Goal: Information Seeking & Learning: Learn about a topic

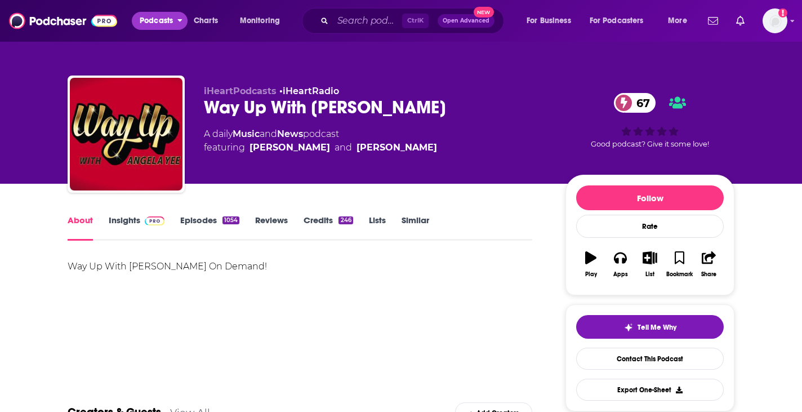
click at [179, 24] on button "Podcasts" at bounding box center [160, 21] width 56 height 18
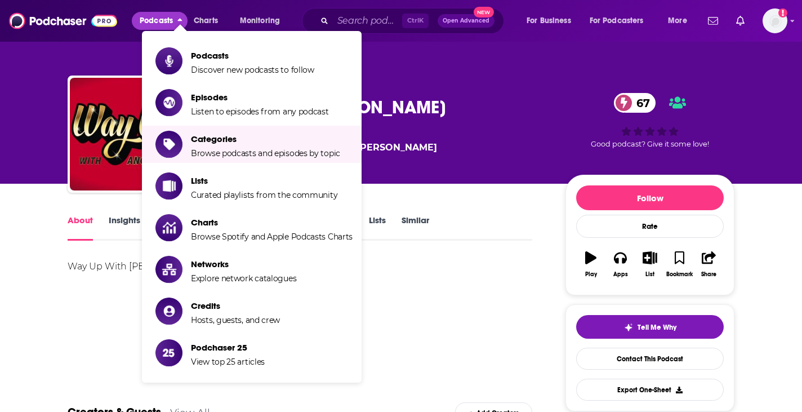
click at [796, 28] on div "Podcasts Charts Monitoring Ctrl K Open Advanced New For Business For Podcasters…" at bounding box center [401, 21] width 802 height 42
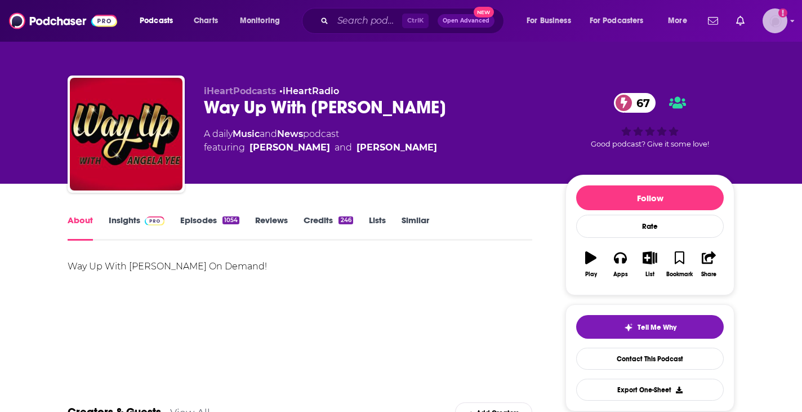
click at [778, 14] on img "Logged in as cfreundlich" at bounding box center [775, 20] width 25 height 25
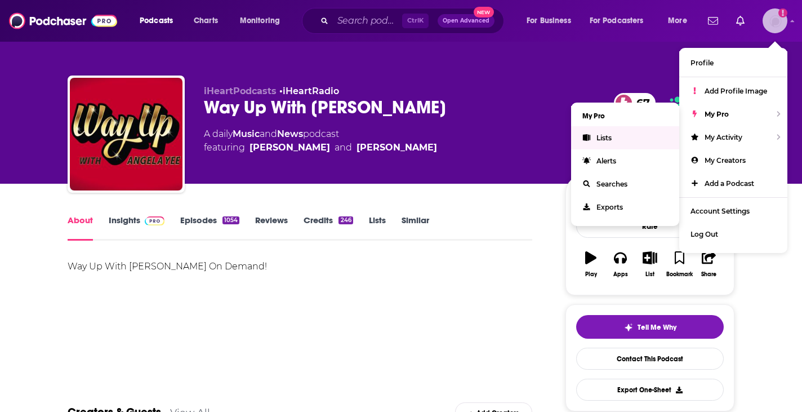
click at [640, 134] on link "Lists" at bounding box center [625, 137] width 108 height 23
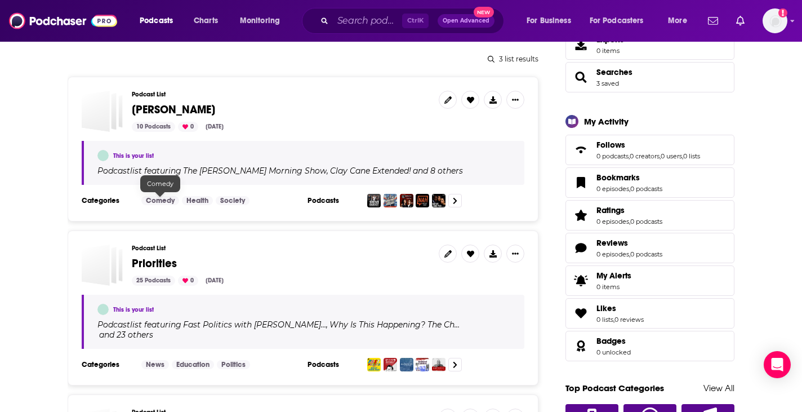
scroll to position [137, 0]
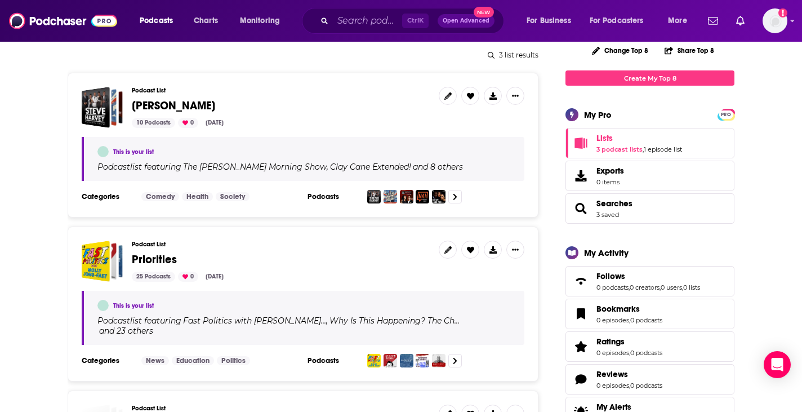
click at [463, 197] on section at bounding box center [441, 197] width 149 height 14
click at [460, 197] on link at bounding box center [456, 197] width 14 height 14
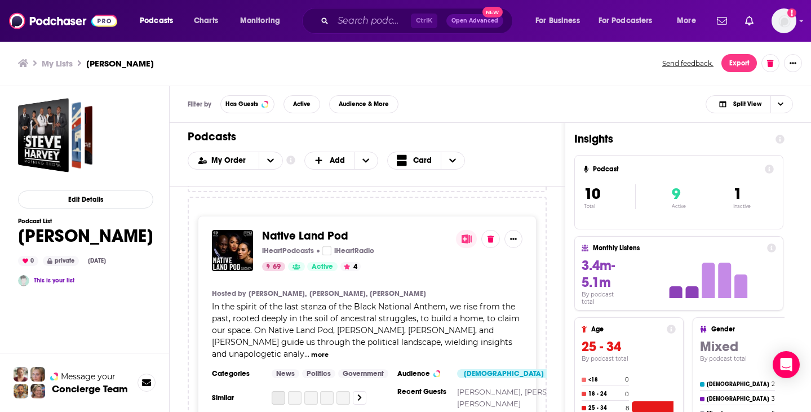
scroll to position [1120, 0]
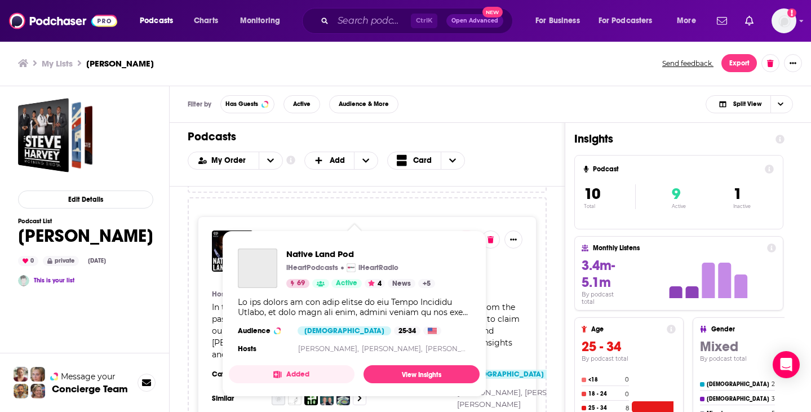
click at [301, 229] on span "Native Land Pod" at bounding box center [305, 236] width 86 height 14
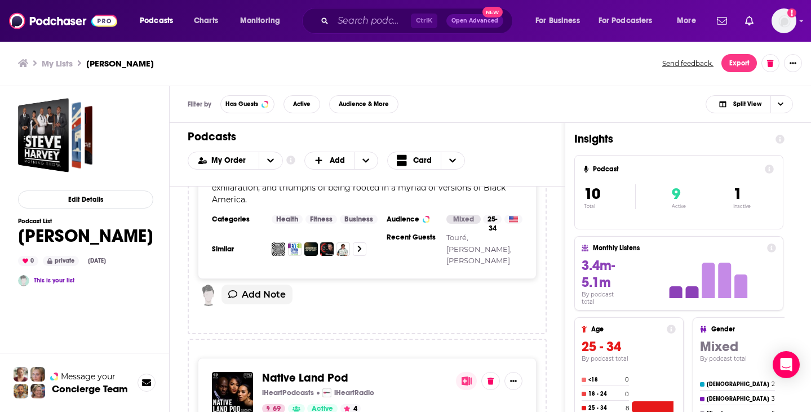
scroll to position [838, 0]
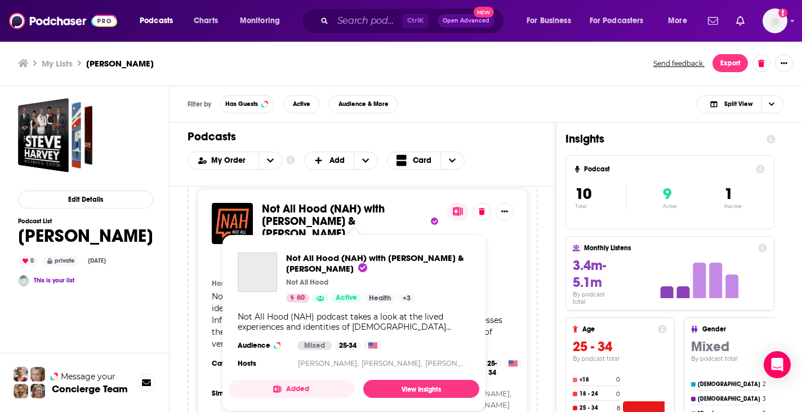
click at [301, 216] on span "Not All Hood (NAH) with Malcolm-Jamal Warner & Candace Kelley" at bounding box center [323, 221] width 123 height 39
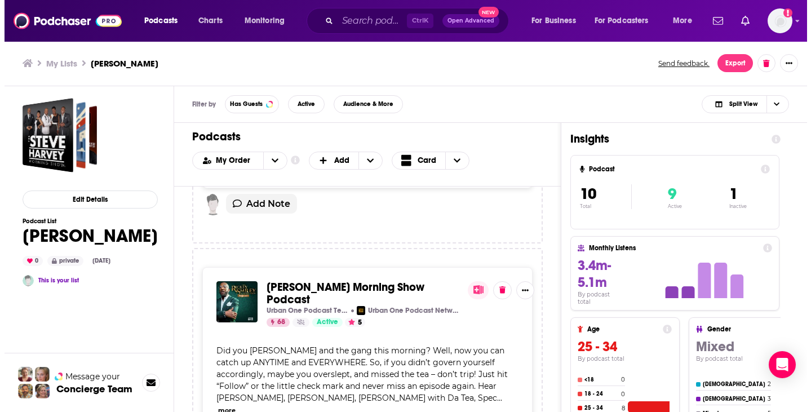
scroll to position [1795, 0]
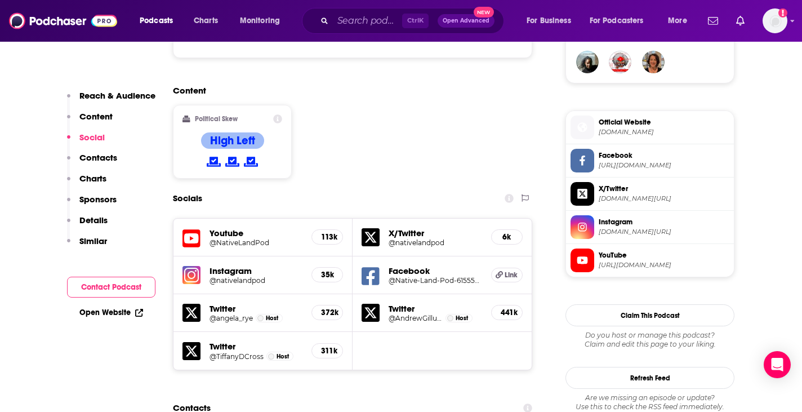
scroll to position [848, 0]
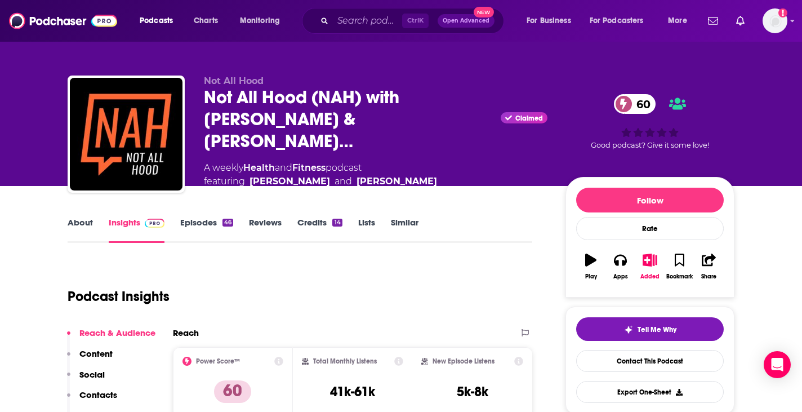
click at [203, 223] on link "Episodes 46" at bounding box center [206, 230] width 53 height 26
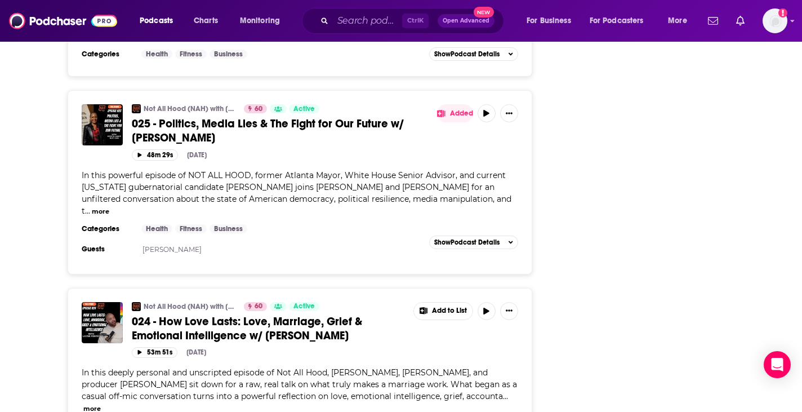
scroll to position [2806, 0]
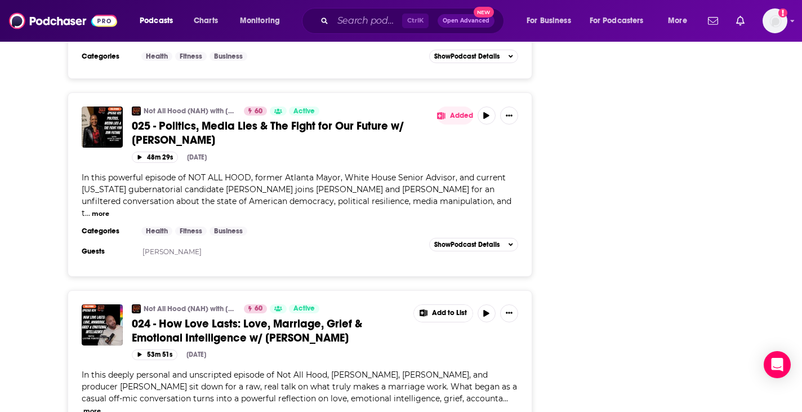
click at [278, 119] on span "025 - Politics, Media Lies & The Fight for Our Future w/ Keisha Lance Bottoms" at bounding box center [268, 133] width 272 height 28
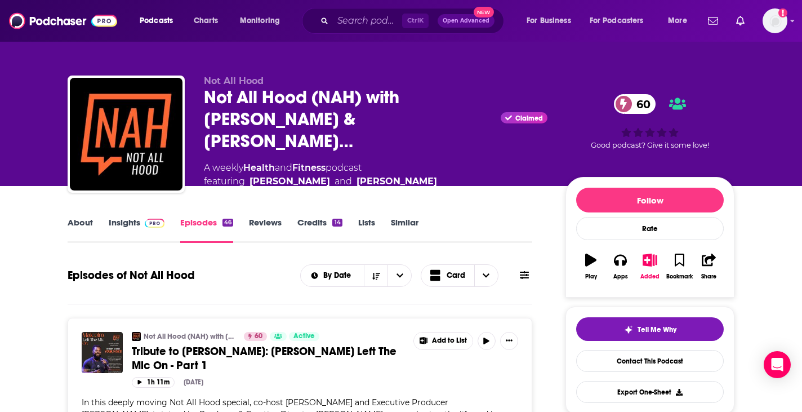
scroll to position [110, 0]
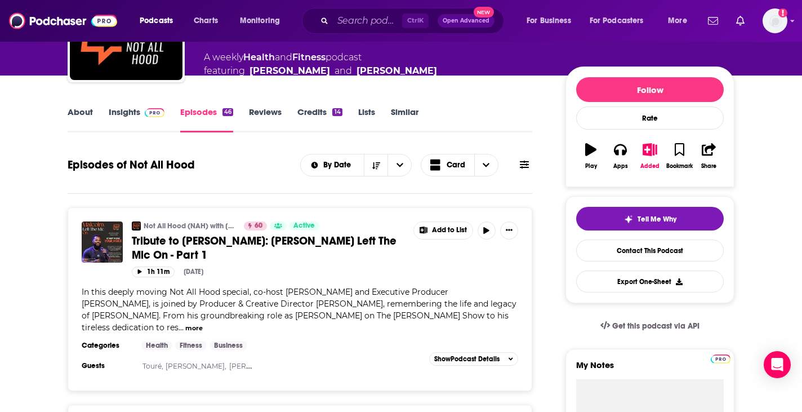
click at [204, 244] on span "Tribute to Malcolm- Jamal Warner: Malcolm Left The Mic On - Part 1" at bounding box center [264, 248] width 265 height 28
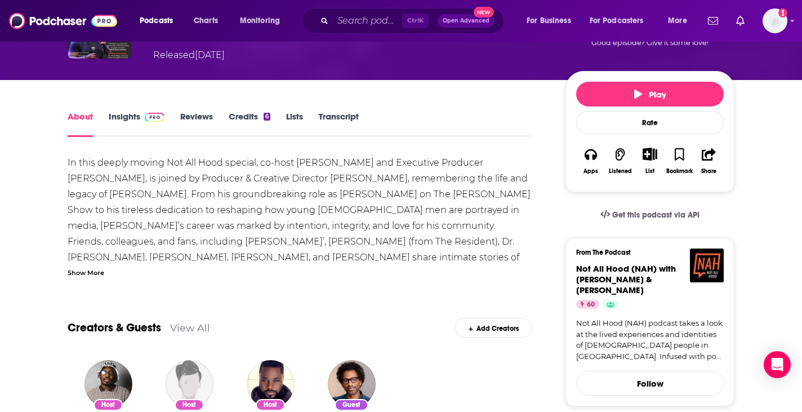
scroll to position [101, 0]
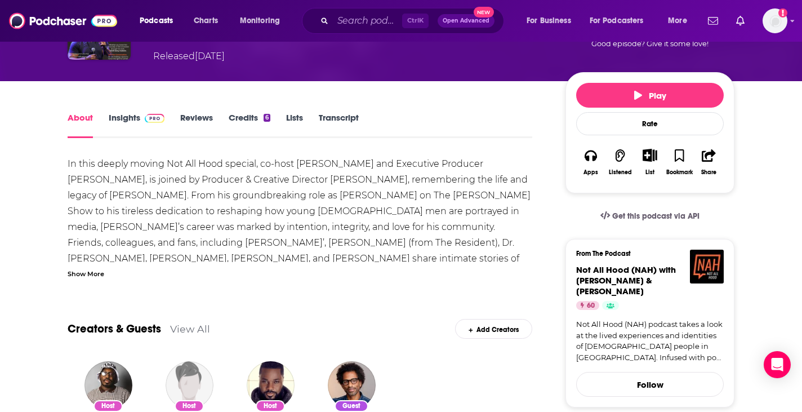
click at [89, 273] on div "Show More" at bounding box center [86, 273] width 37 height 11
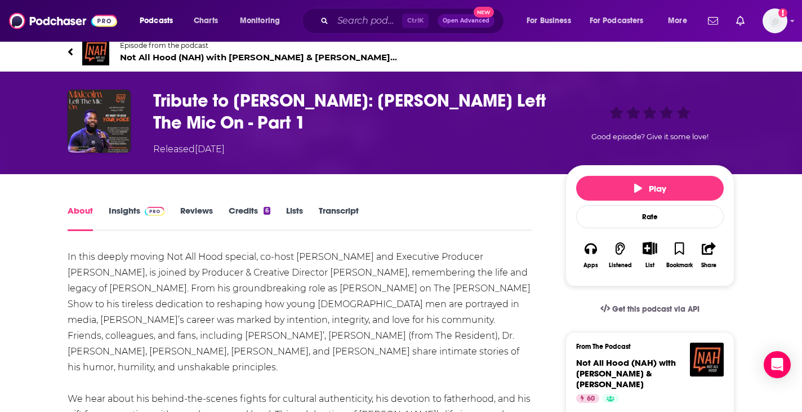
scroll to position [0, 0]
